Goal: Task Accomplishment & Management: Complete application form

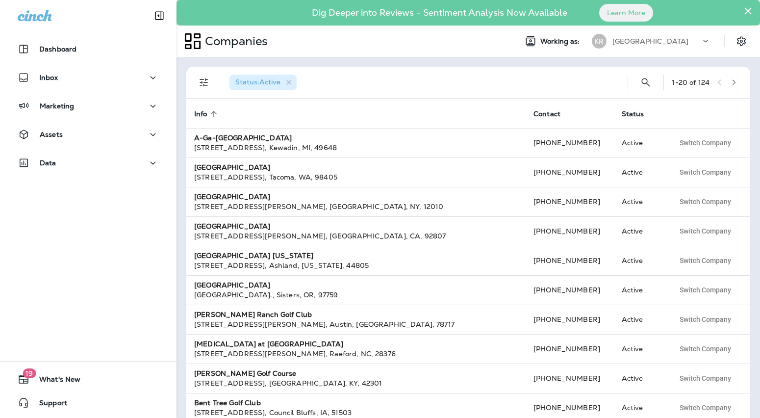
click at [684, 46] on div "[GEOGRAPHIC_DATA]" at bounding box center [656, 41] width 88 height 15
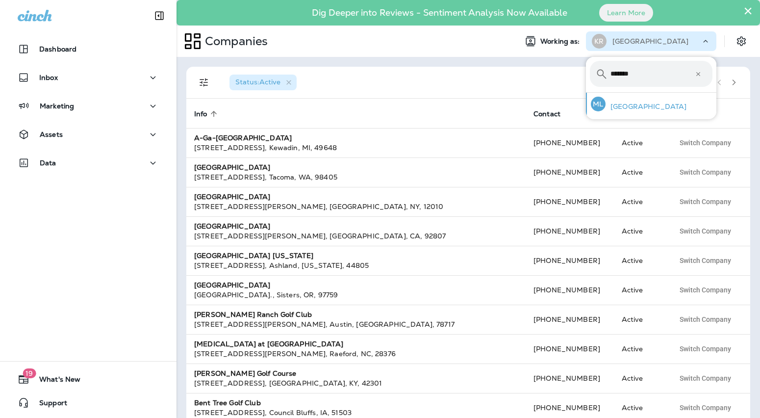
type input "*******"
click at [620, 105] on p "[GEOGRAPHIC_DATA]" at bounding box center [645, 106] width 81 height 8
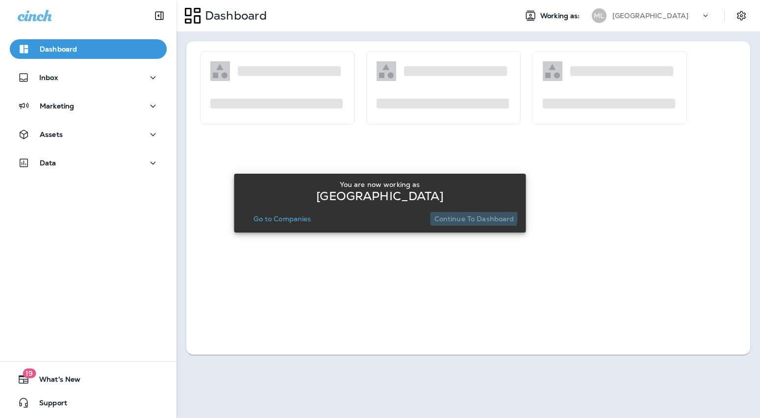
click at [470, 217] on p "Continue to Dashboard" at bounding box center [474, 219] width 80 height 8
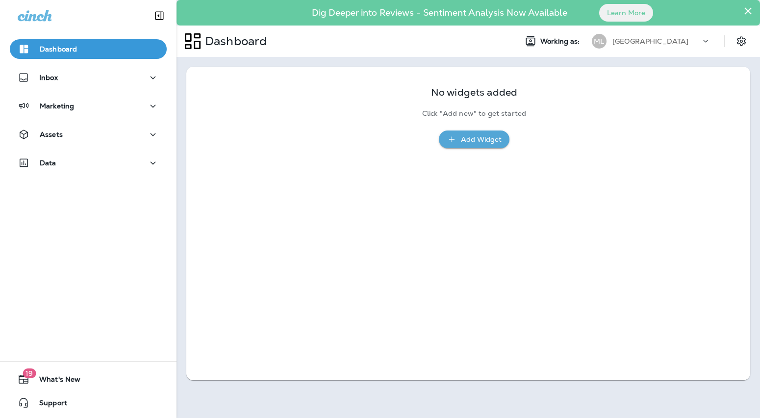
click at [77, 122] on div "Dashboard Inbox Marketing Assets Data" at bounding box center [88, 107] width 176 height 157
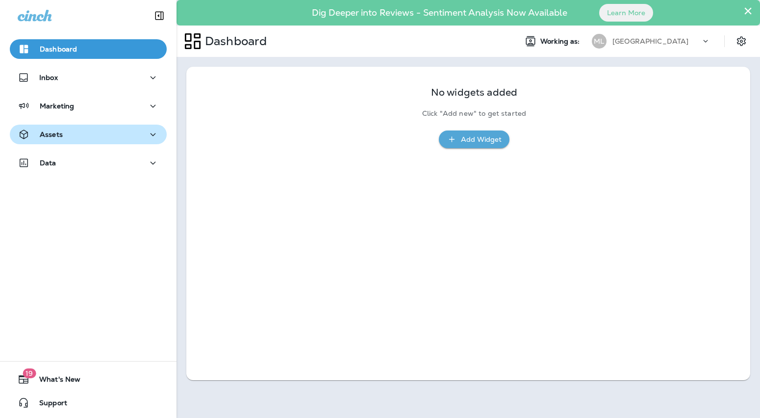
click at [76, 140] on div "Assets" at bounding box center [88, 134] width 141 height 12
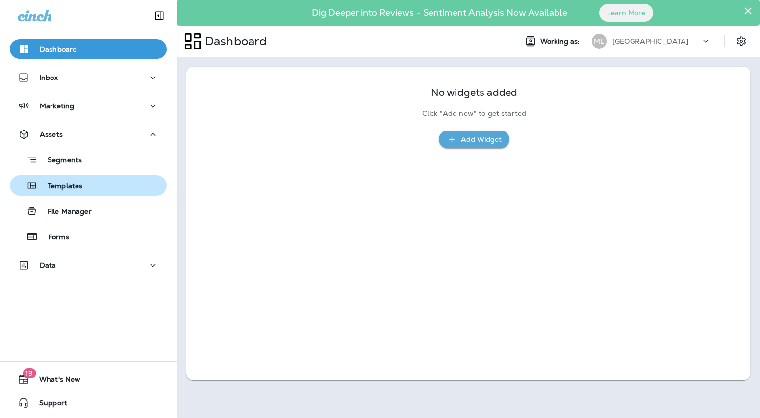
click at [74, 184] on p "Templates" at bounding box center [60, 186] width 45 height 9
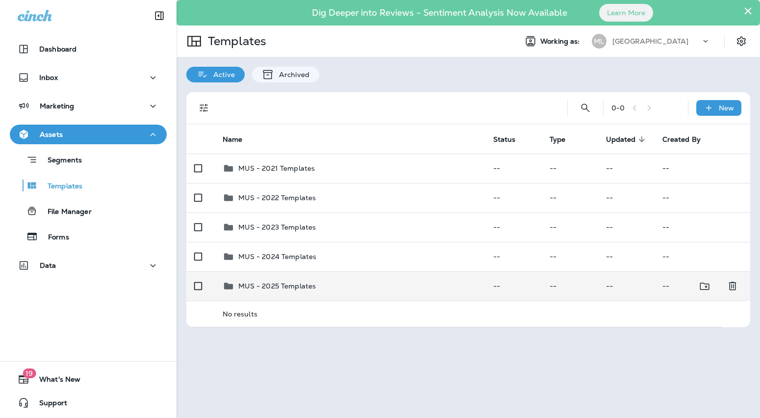
click at [263, 284] on p "MUS - 2025 Templates" at bounding box center [277, 286] width 78 height 8
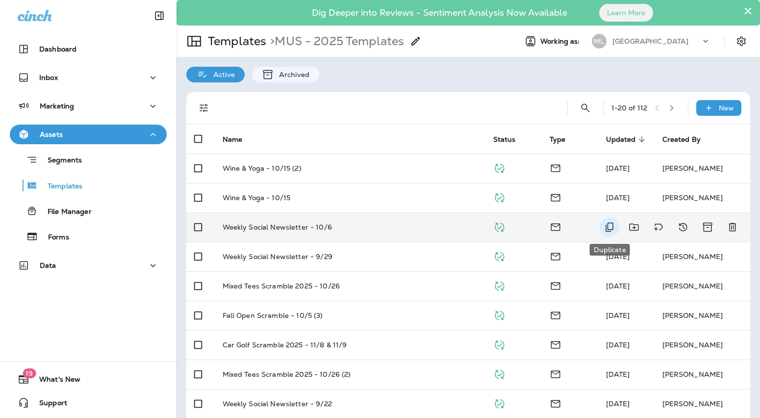
click at [611, 230] on icon "Duplicate" at bounding box center [609, 227] width 12 height 12
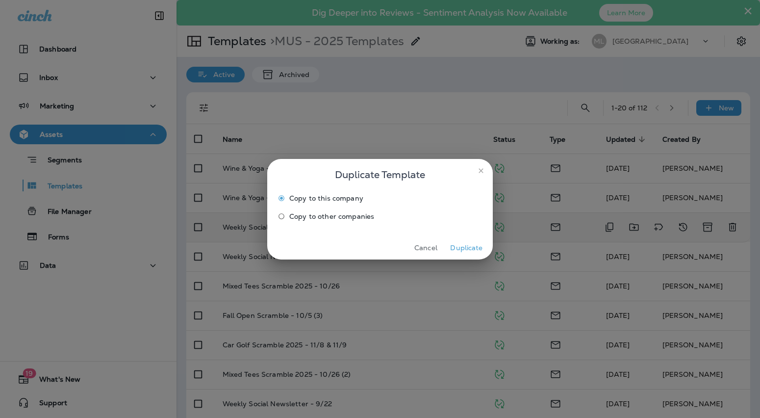
click at [472, 248] on button "Duplicate" at bounding box center [466, 247] width 37 height 15
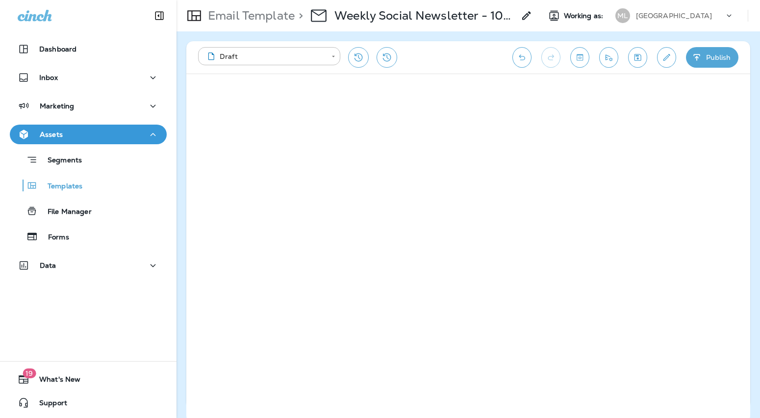
click at [526, 15] on use at bounding box center [526, 15] width 8 height 8
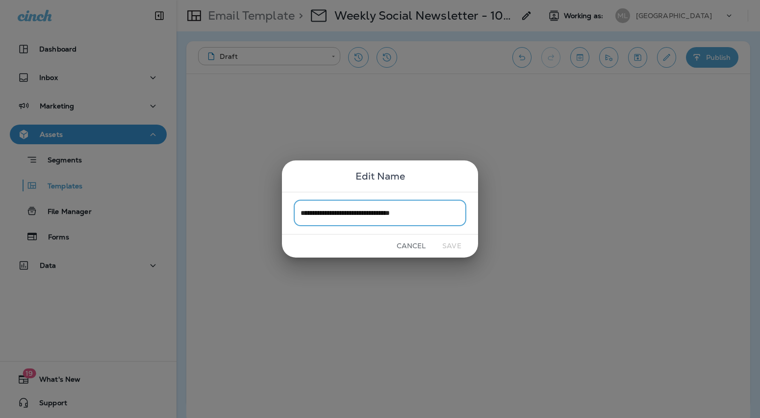
click at [419, 221] on input "**********" at bounding box center [380, 213] width 173 height 26
drag, startPoint x: 424, startPoint y: 214, endPoint x: 405, endPoint y: 214, distance: 19.1
click at [405, 214] on input "**********" at bounding box center [380, 213] width 173 height 26
type input "**********"
click at [454, 241] on button "Save" at bounding box center [451, 245] width 37 height 15
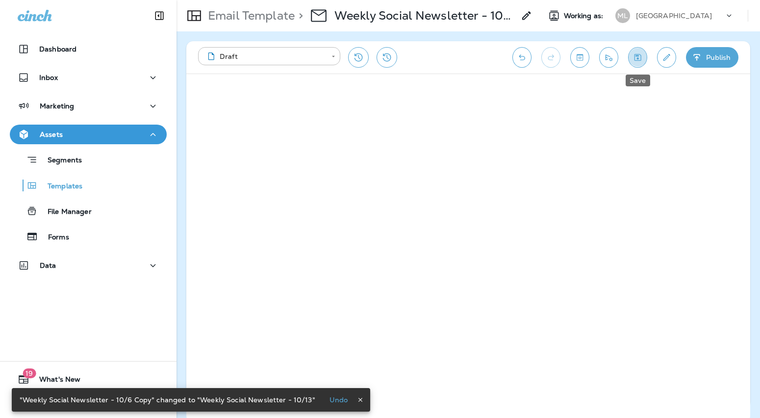
click at [639, 59] on icon "Save" at bounding box center [637, 57] width 10 height 10
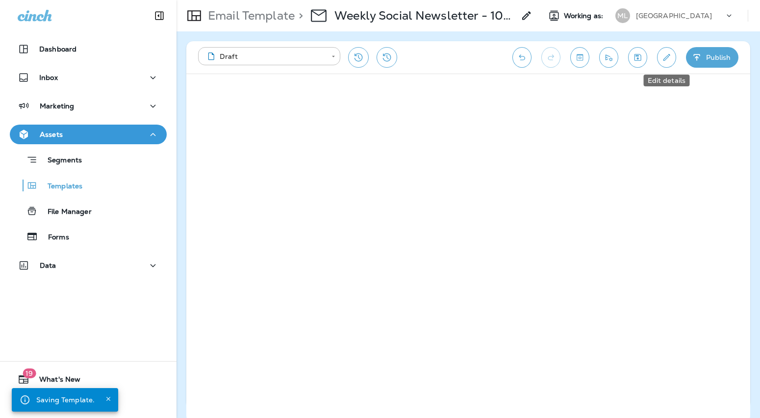
click at [668, 55] on icon "Edit details" at bounding box center [666, 57] width 7 height 7
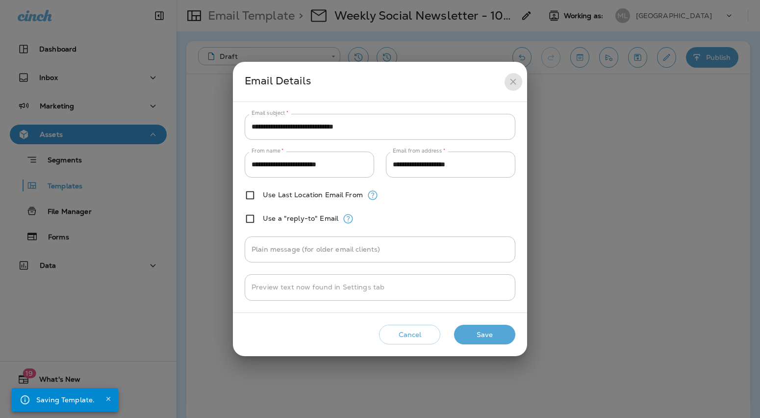
click at [509, 85] on icon "close" at bounding box center [513, 81] width 10 height 10
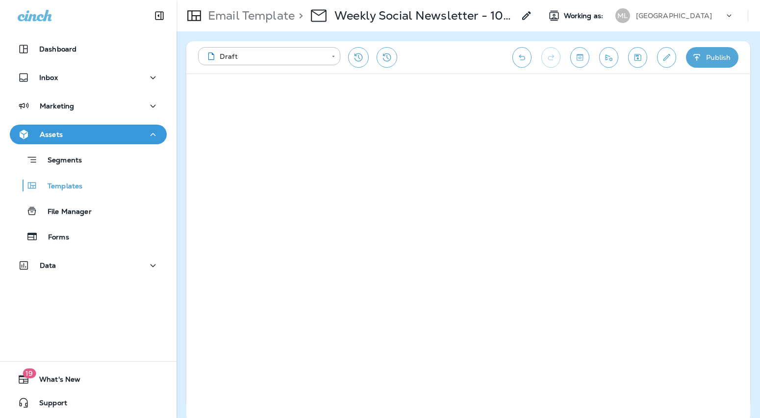
click at [606, 54] on icon "Send test email" at bounding box center [608, 57] width 10 height 10
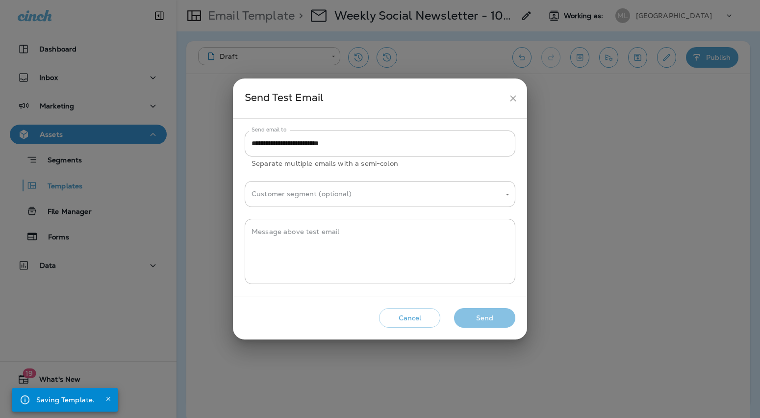
click at [481, 320] on button "Send" at bounding box center [484, 318] width 61 height 20
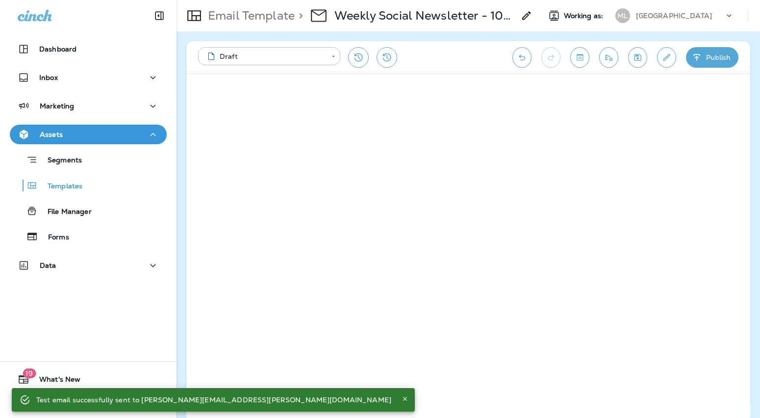
click at [612, 56] on icon "Send test email" at bounding box center [608, 57] width 10 height 10
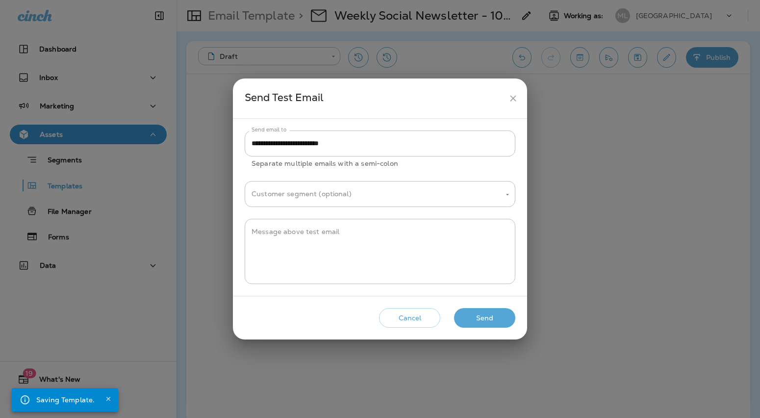
click at [499, 313] on button "Send" at bounding box center [484, 318] width 61 height 20
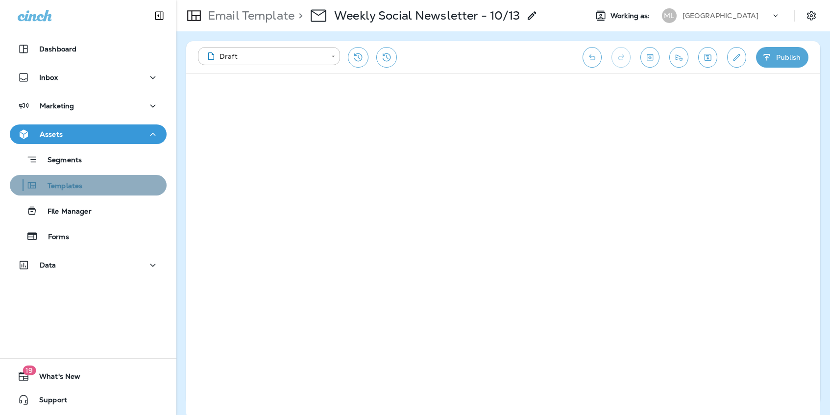
click at [66, 179] on div "Templates" at bounding box center [48, 185] width 69 height 15
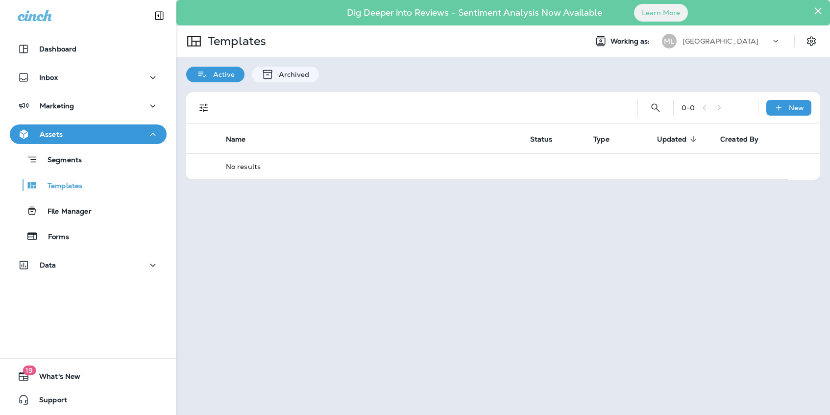
click at [713, 12] on div "Dig Deeper into Reviews - Sentiment Analysis Now Available Learn More" at bounding box center [503, 13] width 621 height 10
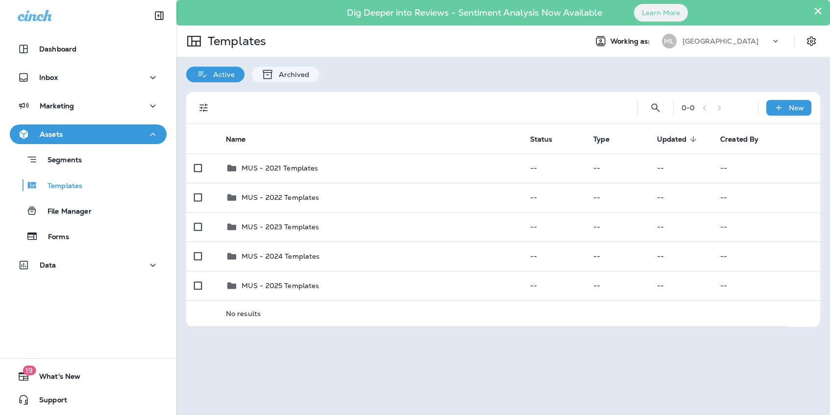
click at [713, 39] on p "[GEOGRAPHIC_DATA]" at bounding box center [721, 41] width 76 height 8
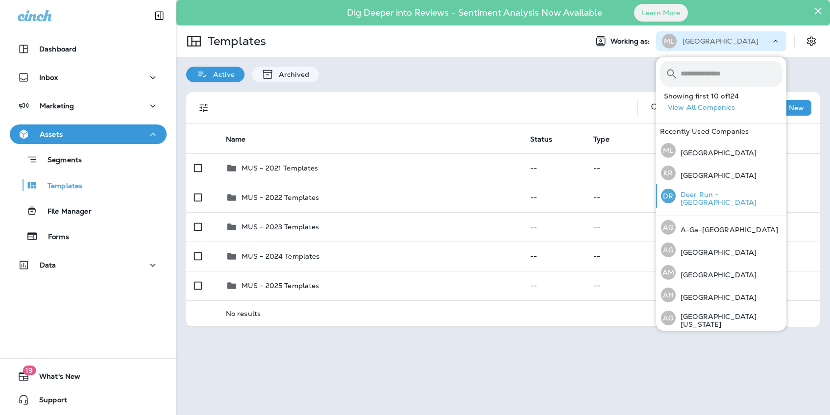
click at [704, 197] on p "Deer Run - [GEOGRAPHIC_DATA]" at bounding box center [729, 199] width 107 height 16
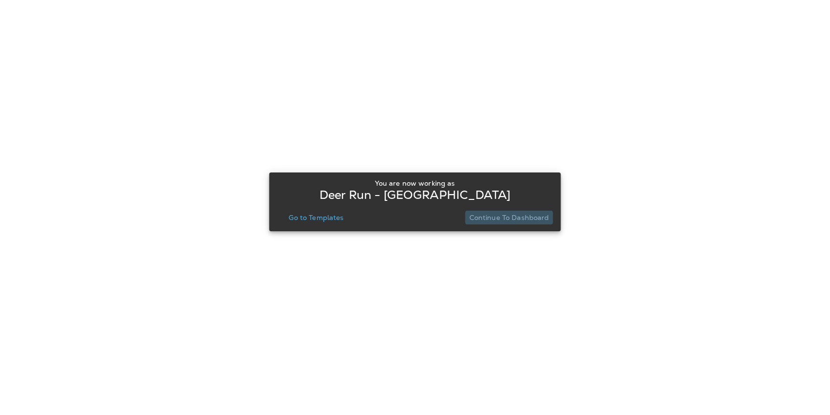
click at [524, 218] on p "Continue to Dashboard" at bounding box center [510, 218] width 80 height 8
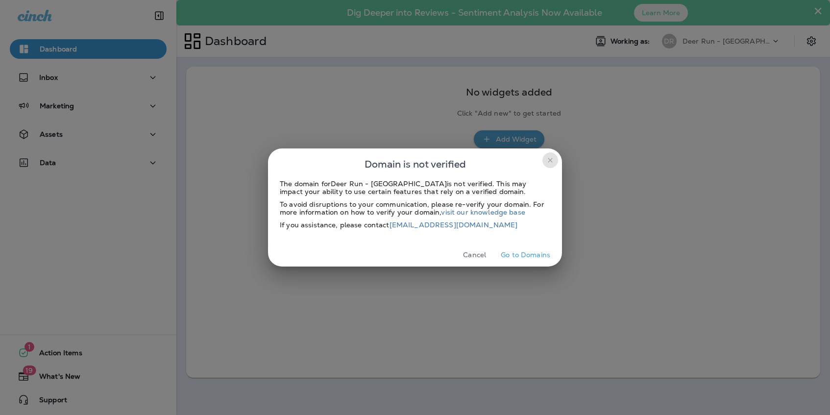
click at [548, 164] on icon "close" at bounding box center [551, 160] width 8 height 8
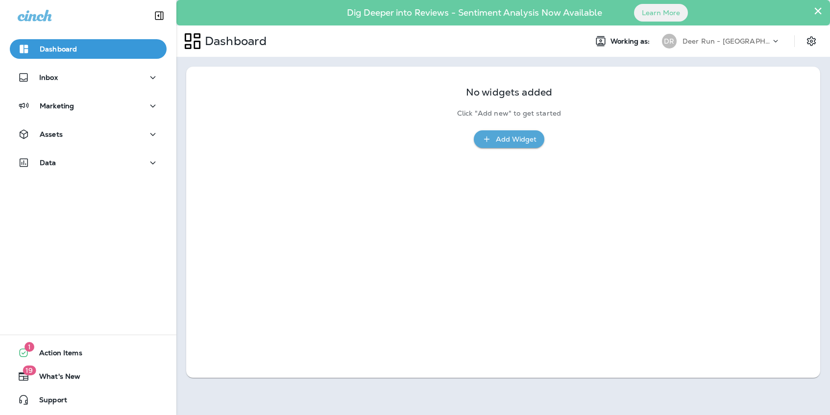
click at [63, 173] on div "Data" at bounding box center [88, 165] width 176 height 25
click at [63, 160] on div "Data" at bounding box center [88, 163] width 141 height 12
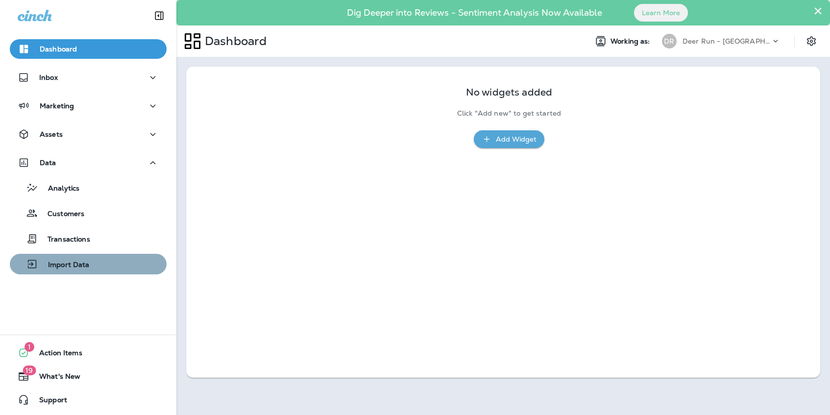
click at [88, 262] on p "Import Data" at bounding box center [63, 265] width 51 height 9
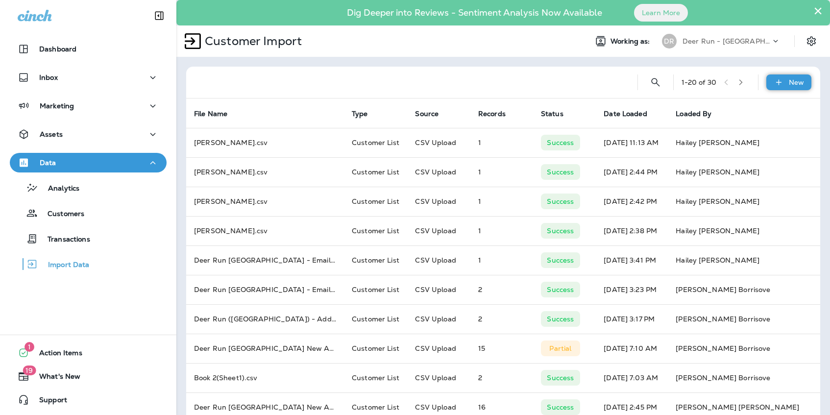
click at [759, 76] on div "New" at bounding box center [789, 83] width 45 height 16
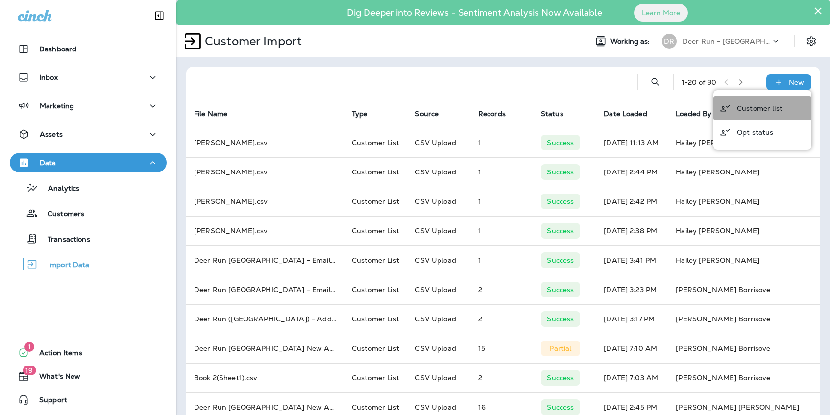
click at [751, 105] on p "Customer list" at bounding box center [760, 108] width 46 height 8
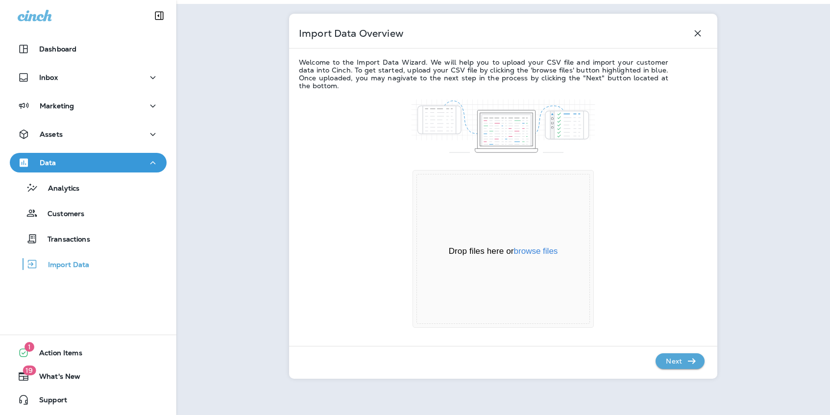
scroll to position [55, 0]
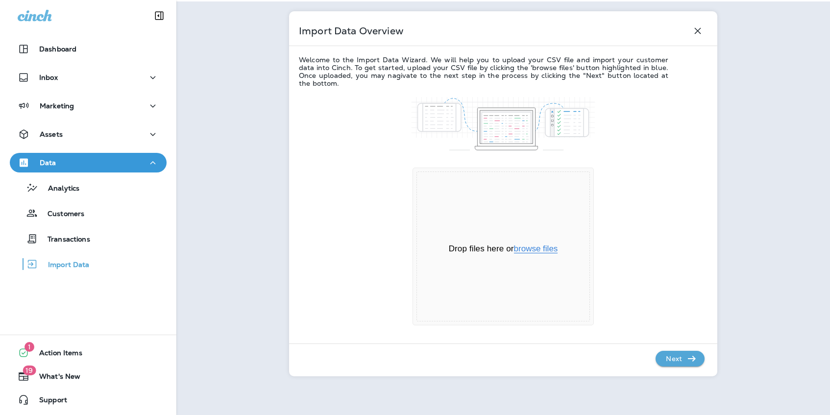
click at [539, 249] on button "browse files" at bounding box center [536, 249] width 44 height 9
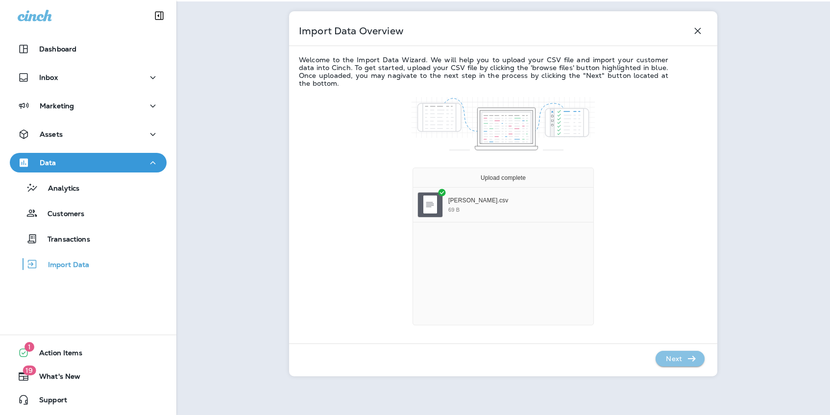
click at [672, 359] on p "Next" at bounding box center [674, 359] width 24 height 16
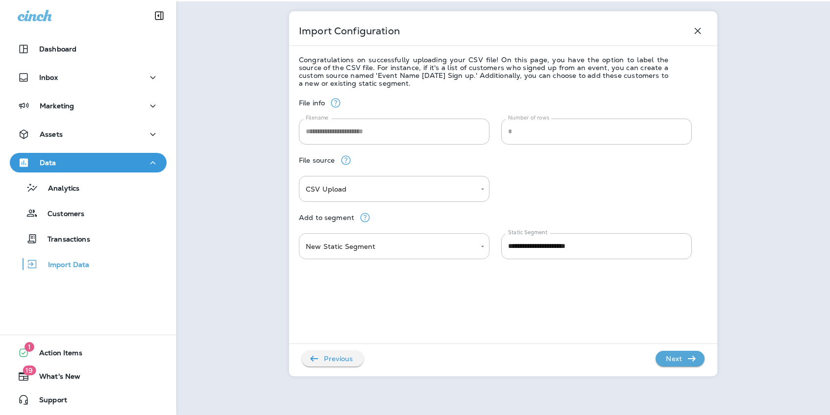
click at [446, 0] on body "**********" at bounding box center [415, 0] width 830 height 0
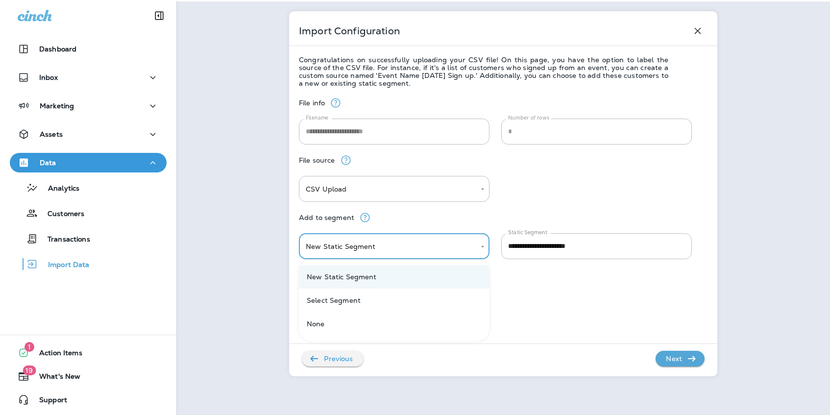
click at [525, 196] on div at bounding box center [415, 207] width 830 height 415
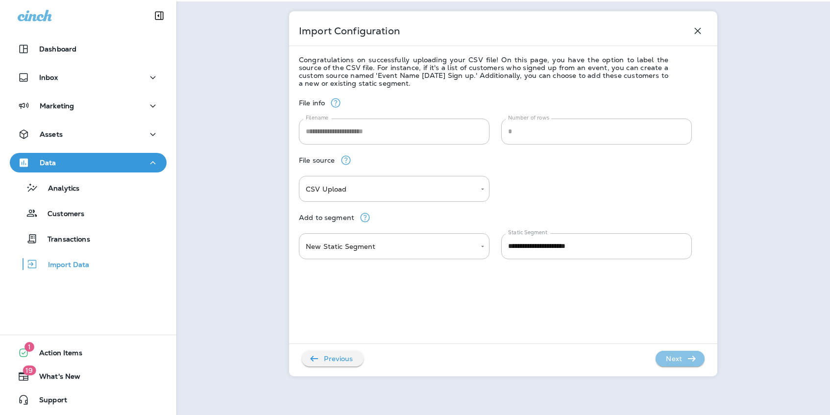
click at [689, 358] on icon "button" at bounding box center [692, 359] width 12 height 12
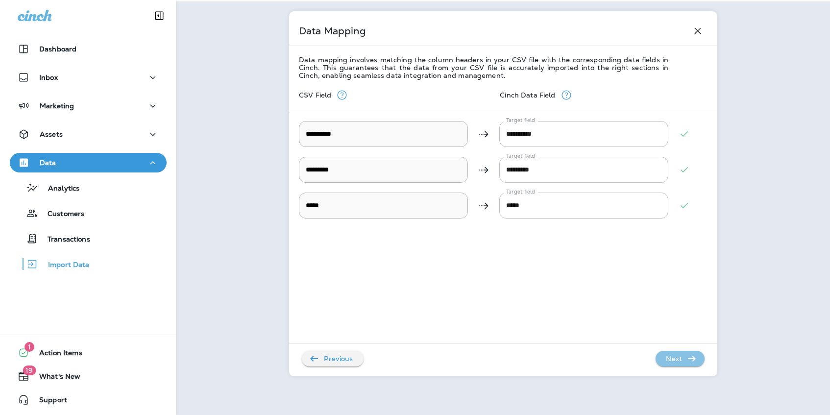
click at [698, 365] on button "Next" at bounding box center [680, 359] width 49 height 16
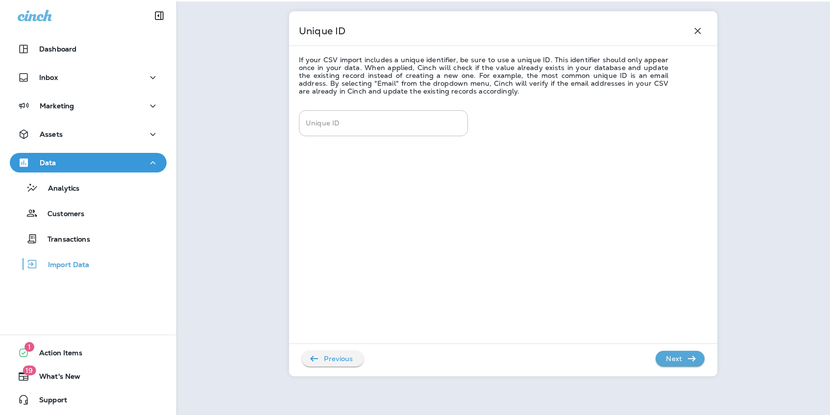
click at [702, 366] on div "Next" at bounding box center [680, 359] width 49 height 16
click at [692, 358] on icon "button" at bounding box center [692, 359] width 12 height 12
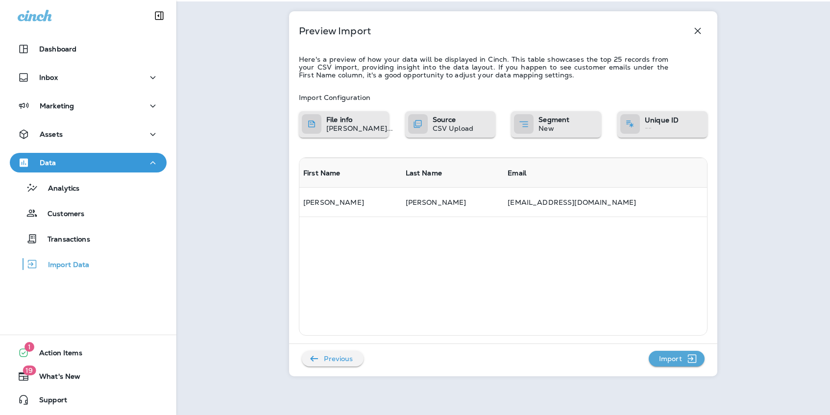
click at [568, 124] on p "Segment" at bounding box center [554, 120] width 31 height 8
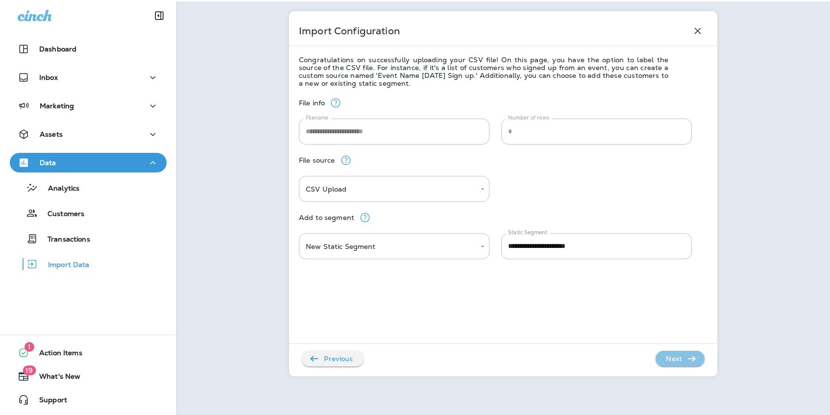
click at [688, 355] on icon "button" at bounding box center [692, 359] width 12 height 12
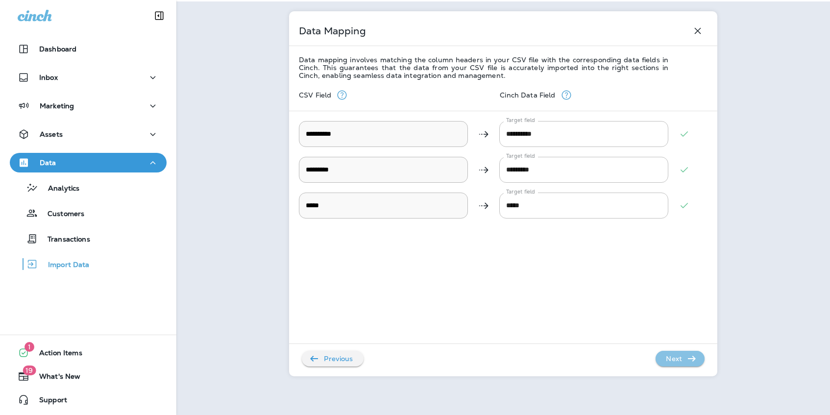
click at [688, 355] on icon "button" at bounding box center [692, 359] width 12 height 12
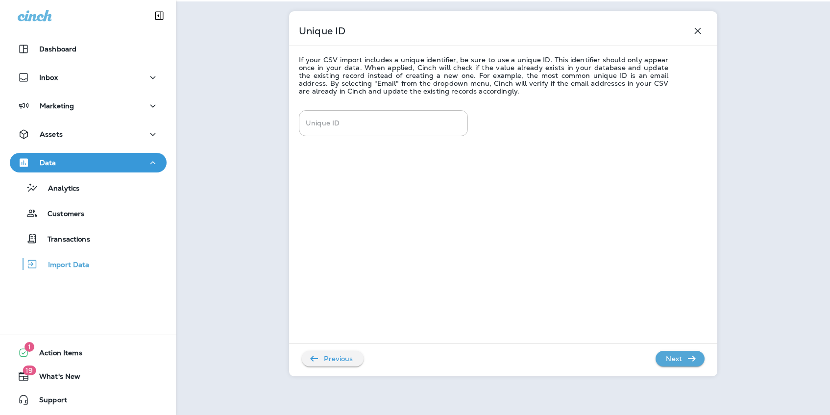
click at [688, 355] on icon "button" at bounding box center [692, 359] width 12 height 12
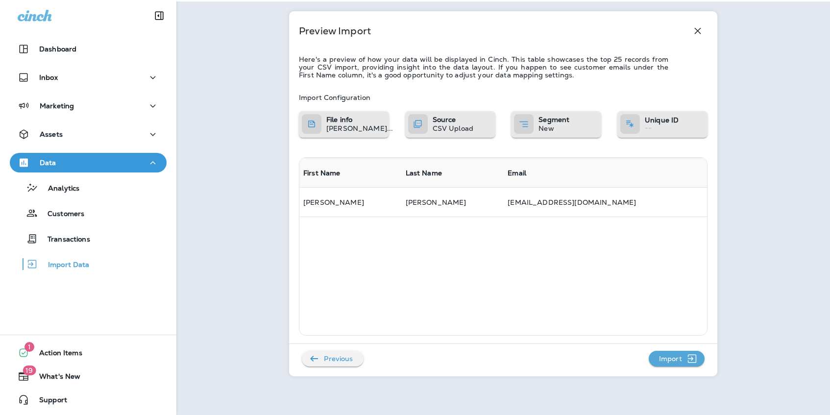
click at [688, 355] on icon "button" at bounding box center [692, 359] width 8 height 8
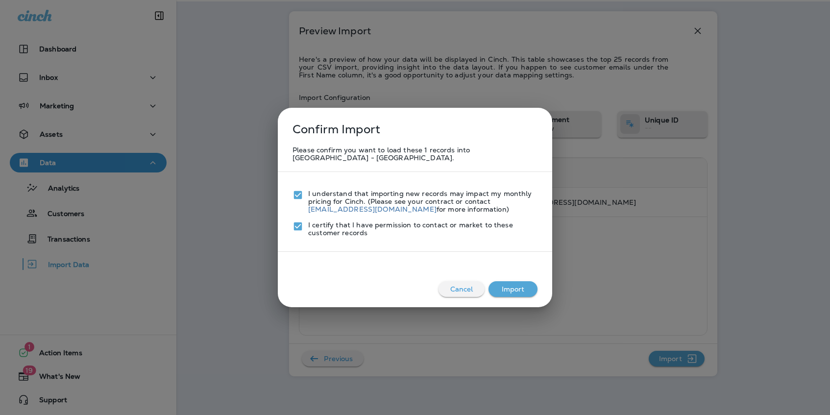
click at [525, 281] on button "Import" at bounding box center [513, 289] width 49 height 16
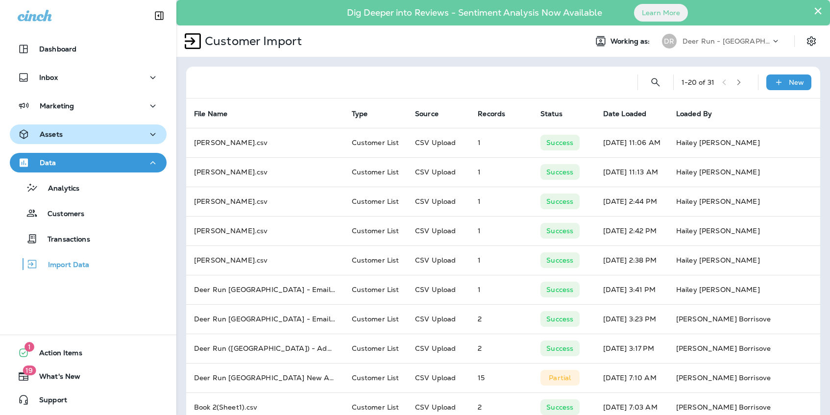
click at [100, 131] on div "Assets" at bounding box center [88, 134] width 141 height 12
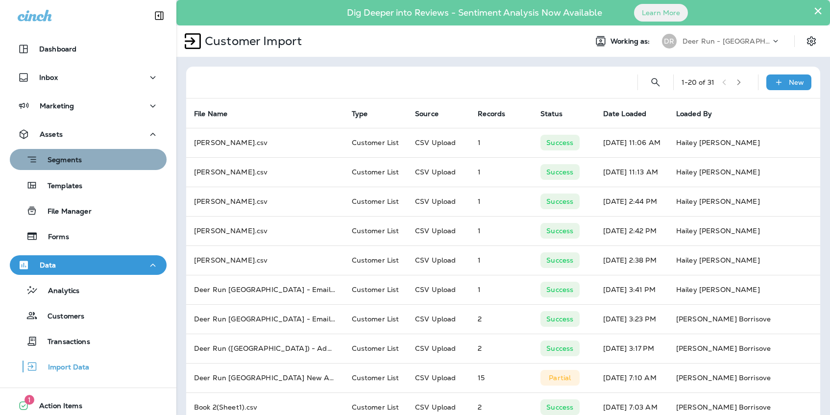
click at [88, 160] on div "Segments" at bounding box center [88, 159] width 149 height 15
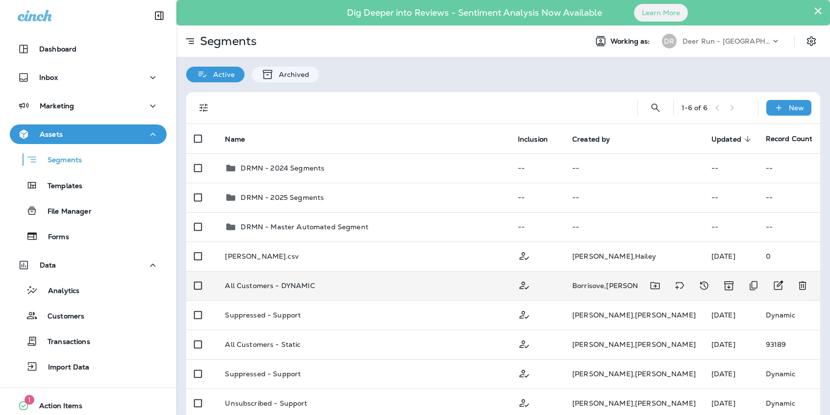
click at [295, 283] on p "All Customers - DYNAMIC" at bounding box center [270, 286] width 90 height 8
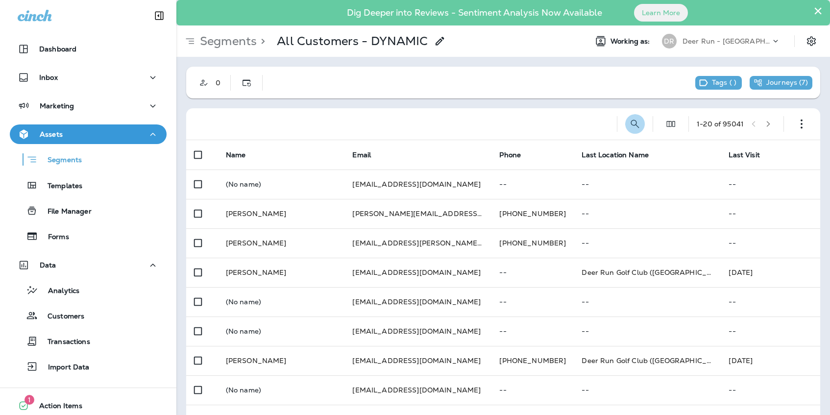
click at [635, 126] on icon "Search Segments" at bounding box center [635, 124] width 8 height 8
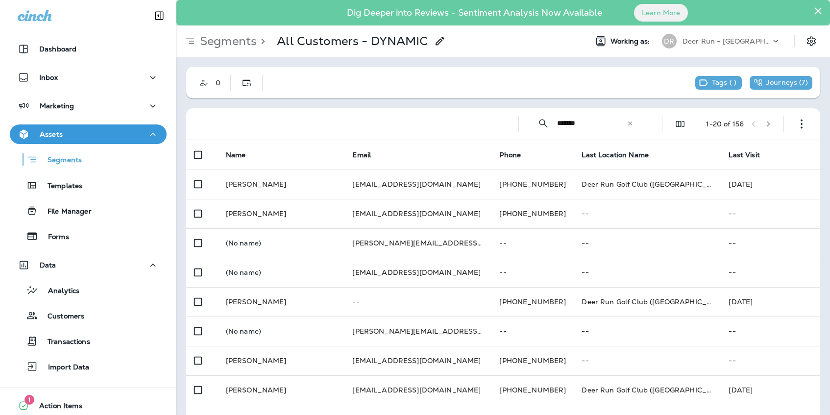
drag, startPoint x: 597, startPoint y: 124, endPoint x: 558, endPoint y: 124, distance: 39.7
click at [558, 124] on input "*******" at bounding box center [592, 123] width 70 height 26
type input "*"
paste input "**********"
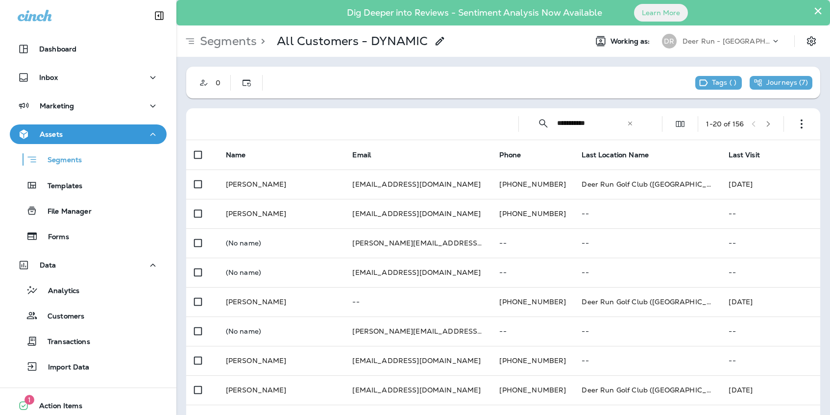
type input "**********"
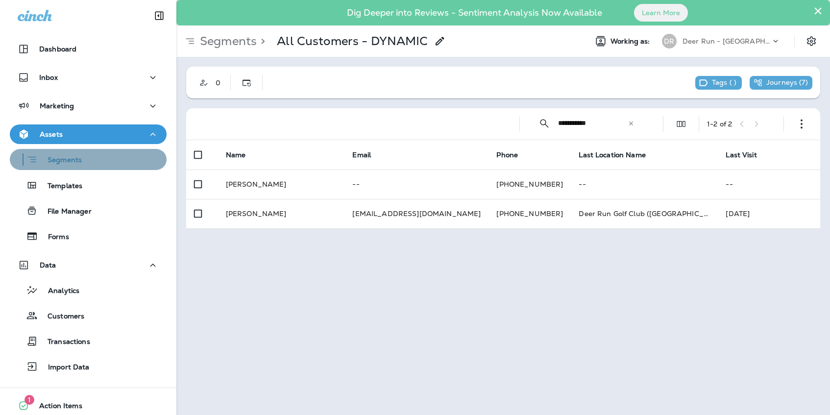
click at [62, 160] on p "Segments" at bounding box center [60, 161] width 44 height 10
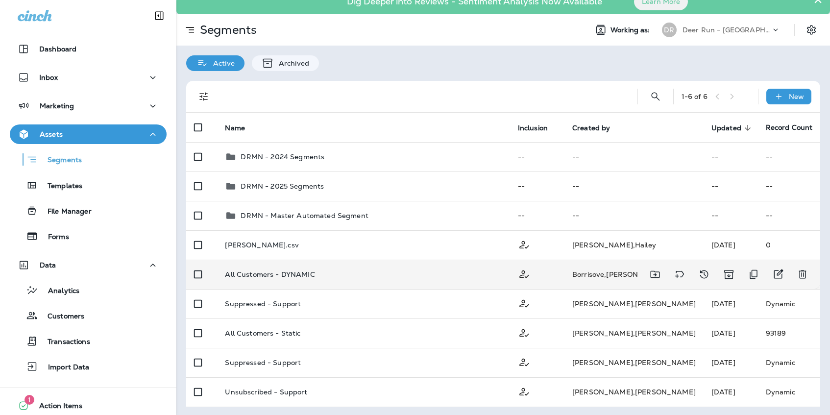
scroll to position [13, 0]
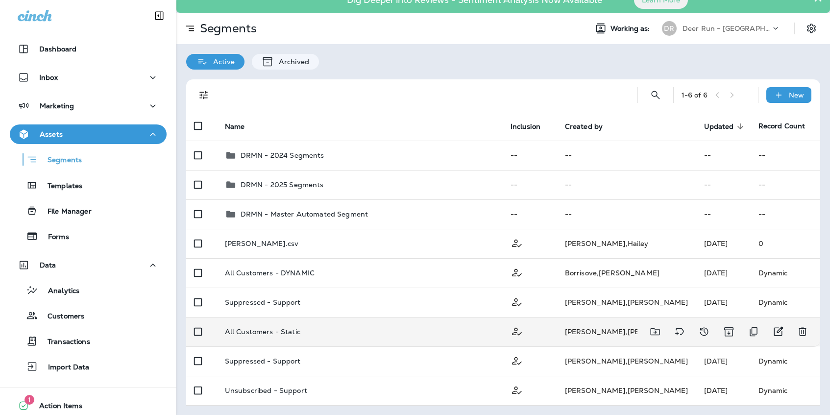
click at [296, 322] on td "All Customers - Static" at bounding box center [360, 331] width 286 height 29
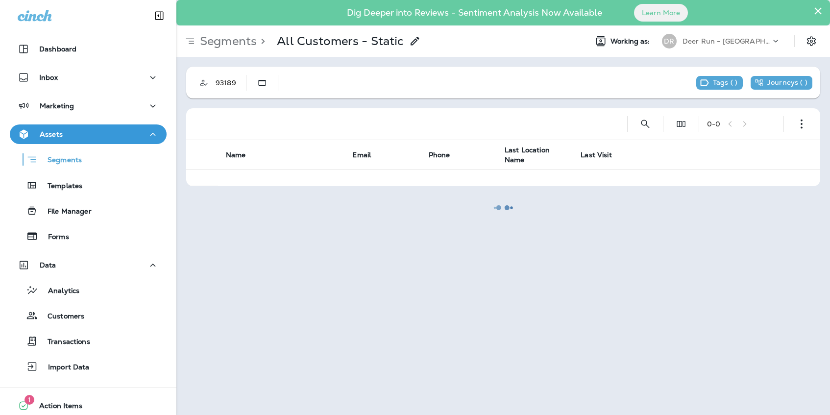
click at [646, 123] on div at bounding box center [503, 207] width 652 height 413
click at [647, 126] on div at bounding box center [503, 207] width 652 height 413
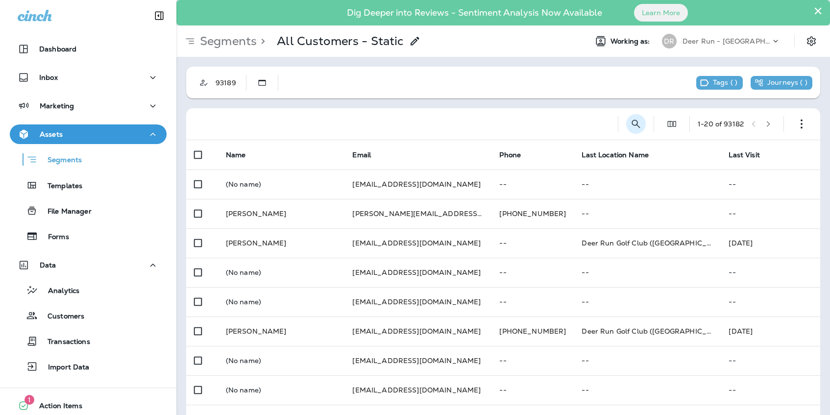
click at [632, 126] on icon "Search Segments" at bounding box center [636, 124] width 12 height 12
type input "**********"
